Goal: Information Seeking & Learning: Check status

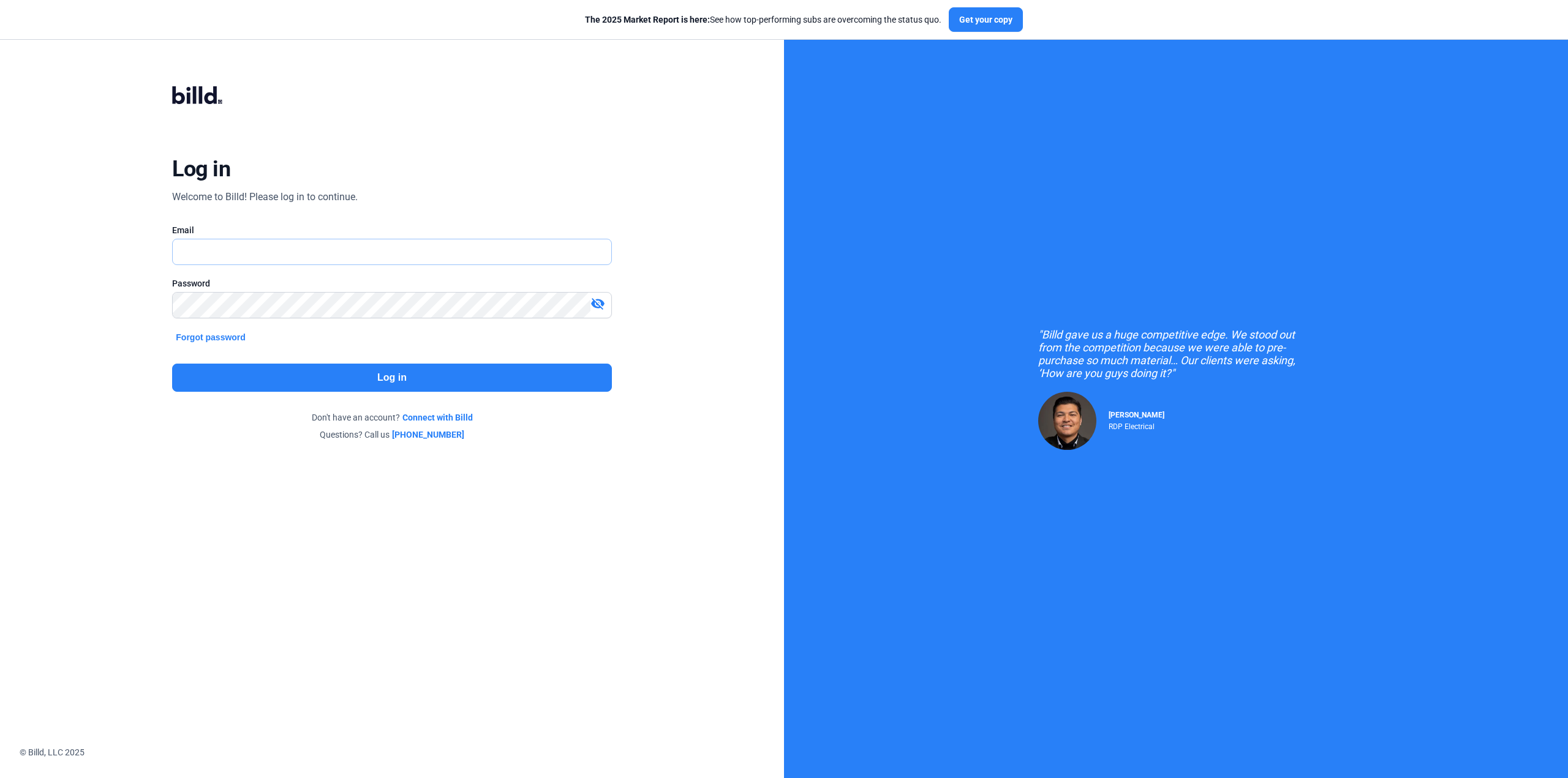
type input "[PERSON_NAME][EMAIL_ADDRESS][DOMAIN_NAME]"
click at [409, 370] on button "Log in" at bounding box center [392, 377] width 440 height 28
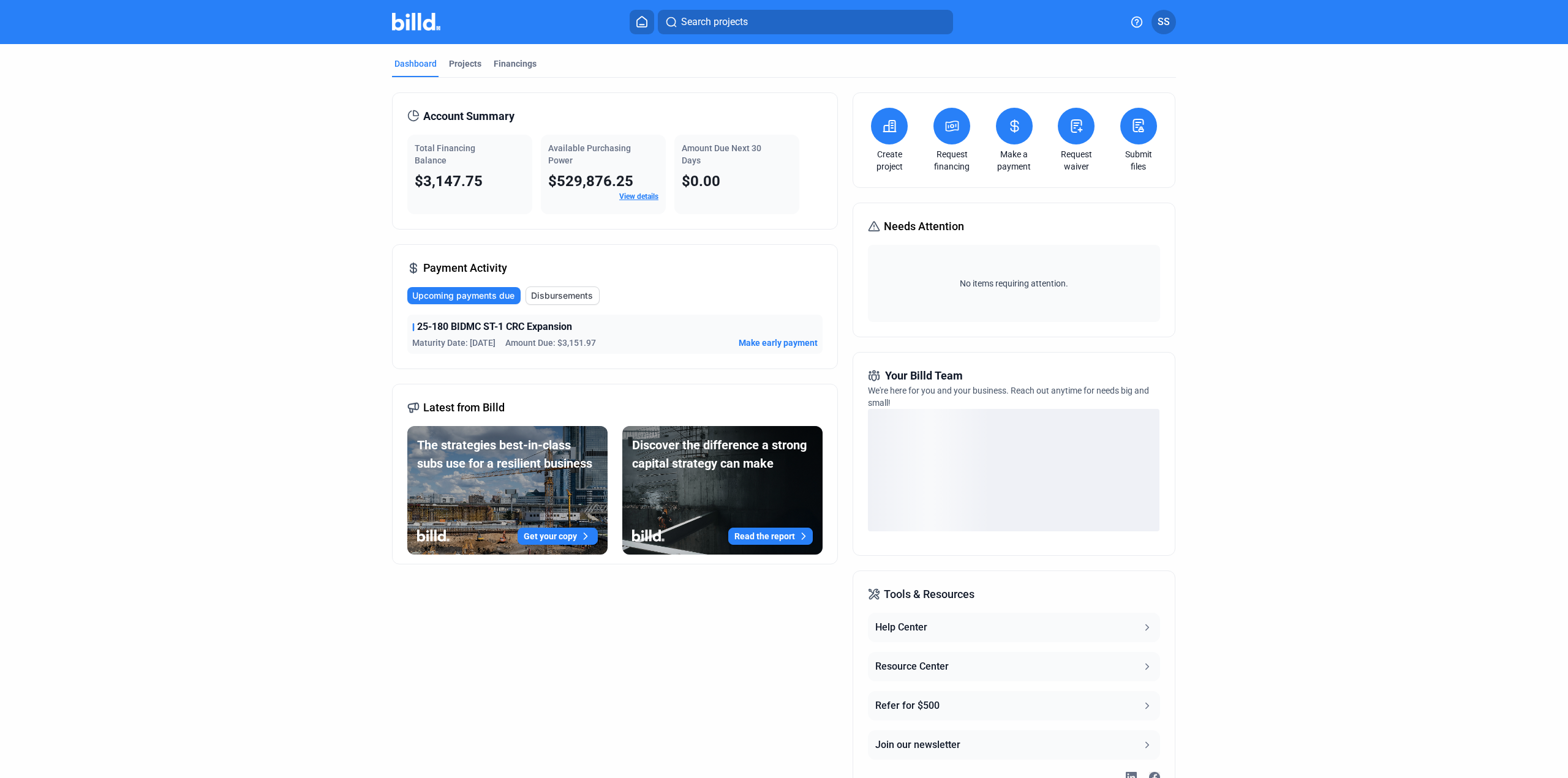
click at [620, 194] on link "View details" at bounding box center [639, 196] width 39 height 9
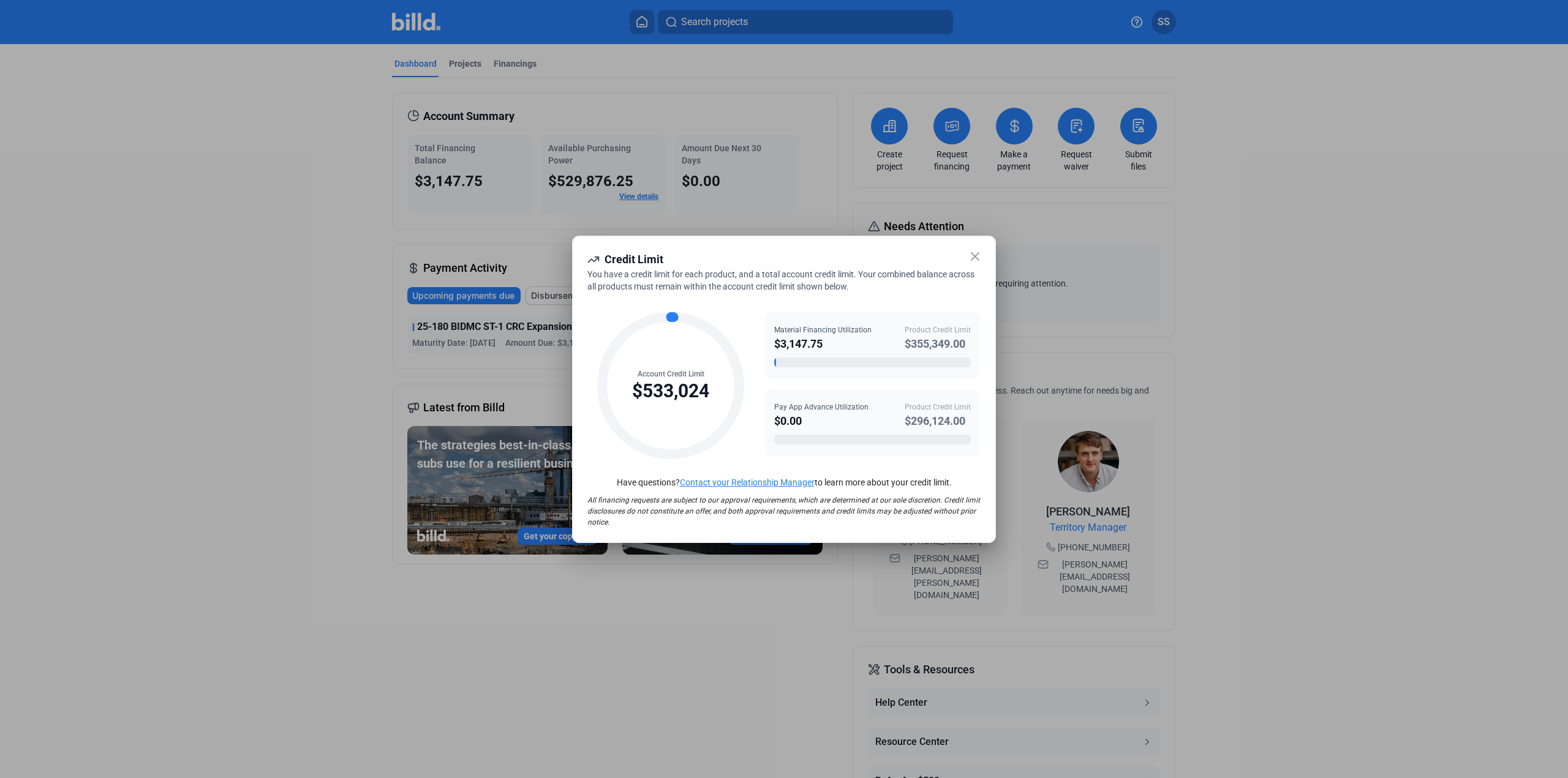
click at [971, 255] on icon at bounding box center [975, 256] width 15 height 15
